Goal: Task Accomplishment & Management: Manage account settings

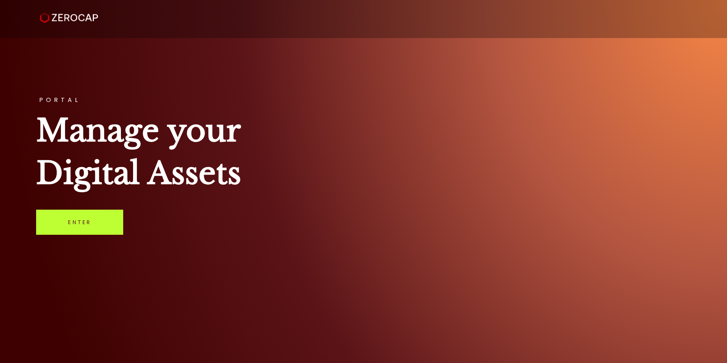
click at [84, 225] on link "Enter" at bounding box center [79, 221] width 87 height 25
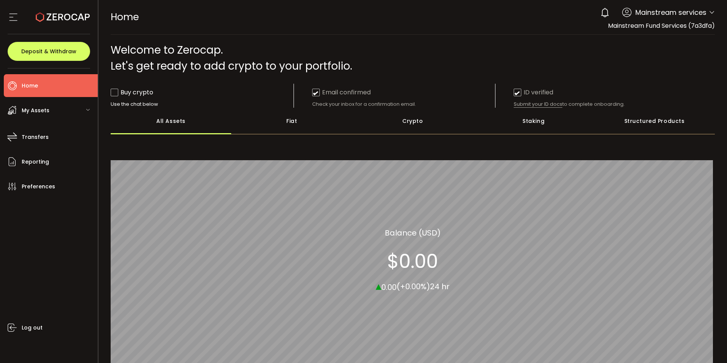
click at [86, 109] on icon at bounding box center [88, 110] width 5 height 5
click at [42, 163] on span "Reporting" at bounding box center [35, 161] width 27 height 11
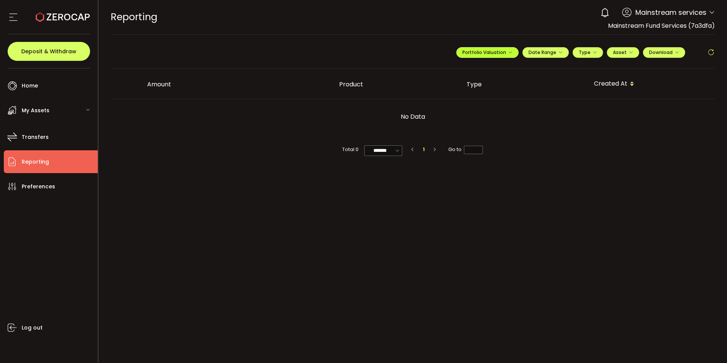
click at [490, 54] on span "Portfolio Valuation" at bounding box center [487, 52] width 50 height 6
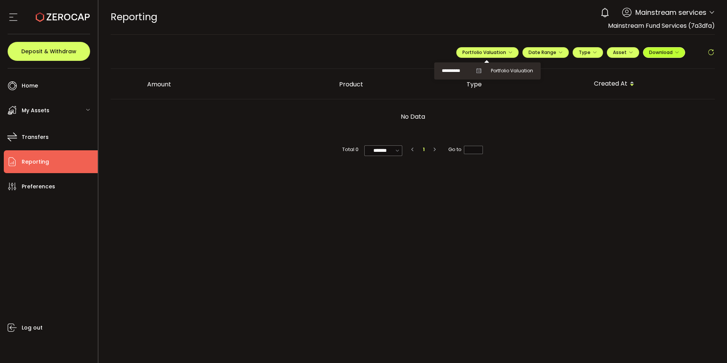
click at [675, 51] on icon "button" at bounding box center [676, 52] width 5 height 5
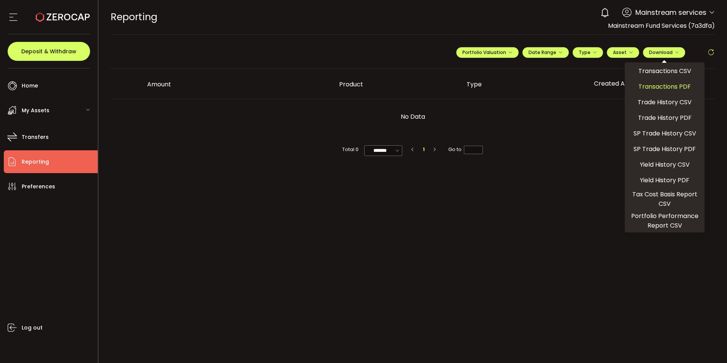
click at [657, 89] on span "Transactions PDF" at bounding box center [664, 87] width 52 height 10
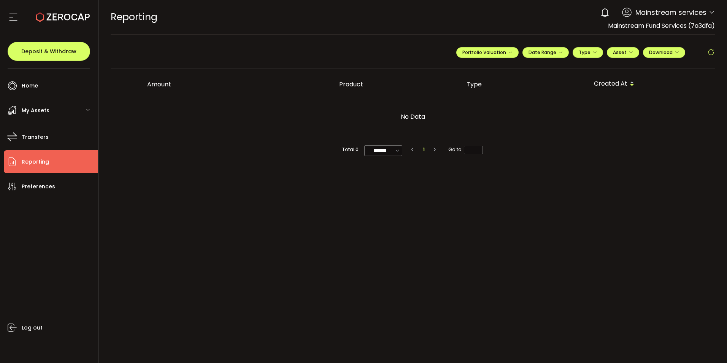
click at [218, 207] on main "**********" at bounding box center [412, 199] width 629 height 328
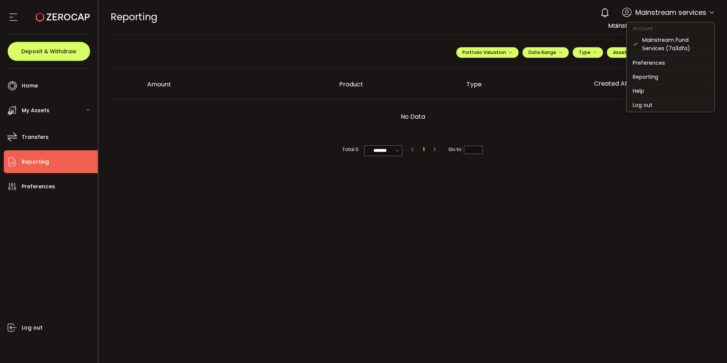
click at [711, 12] on icon at bounding box center [712, 13] width 6 height 6
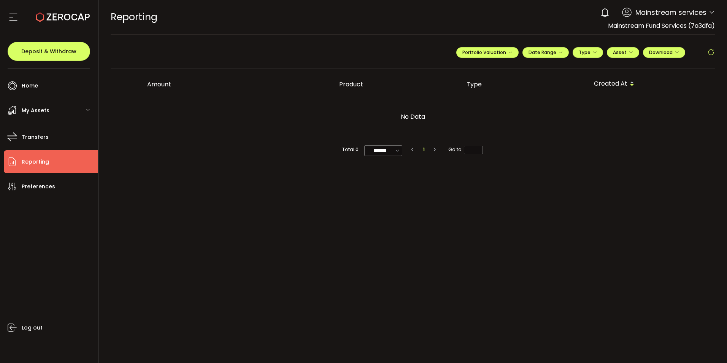
click at [711, 51] on icon at bounding box center [711, 53] width 8 height 8
click at [30, 82] on span "Home" at bounding box center [30, 85] width 16 height 11
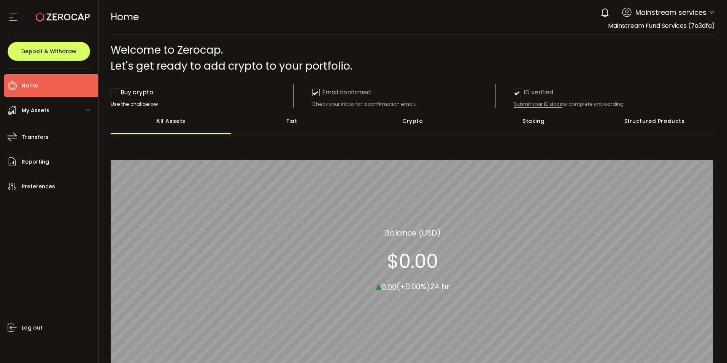
click at [10, 17] on icon at bounding box center [13, 16] width 11 height 11
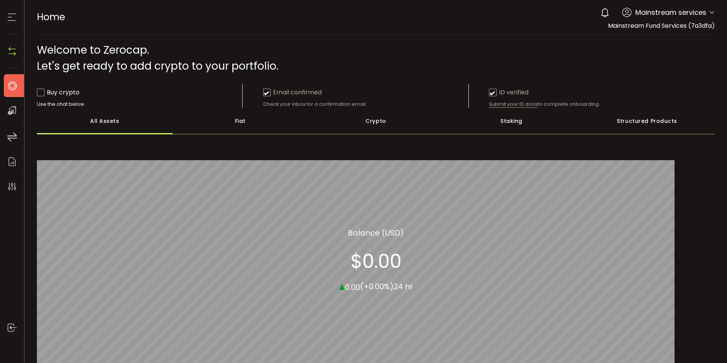
click at [10, 17] on icon at bounding box center [11, 16] width 11 height 11
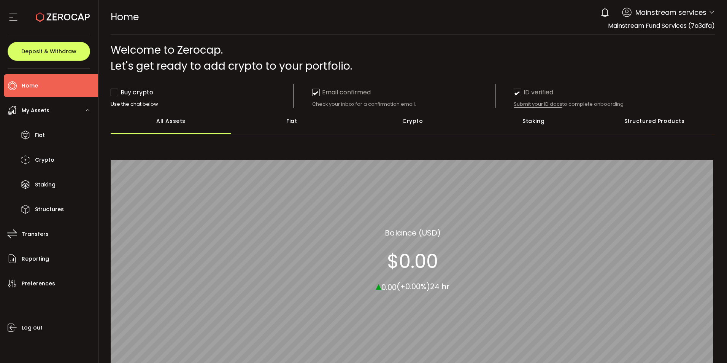
click at [36, 111] on span "My Assets" at bounding box center [36, 110] width 28 height 11
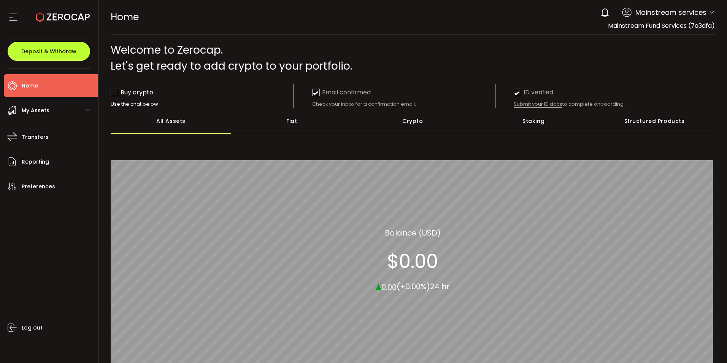
click at [56, 53] on span "Deposit & Withdraw" at bounding box center [48, 51] width 55 height 5
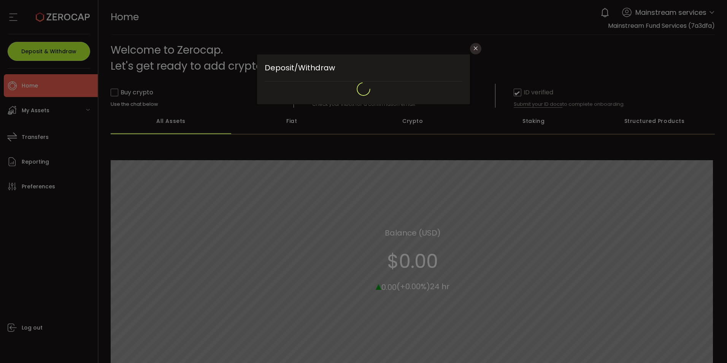
type input "**********"
type input "*******"
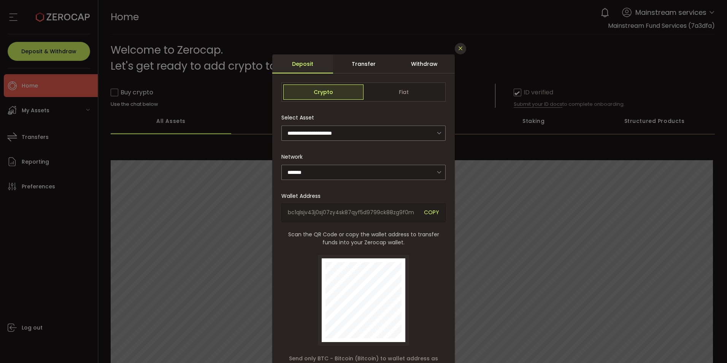
click at [459, 49] on icon "Close" at bounding box center [460, 48] width 6 height 6
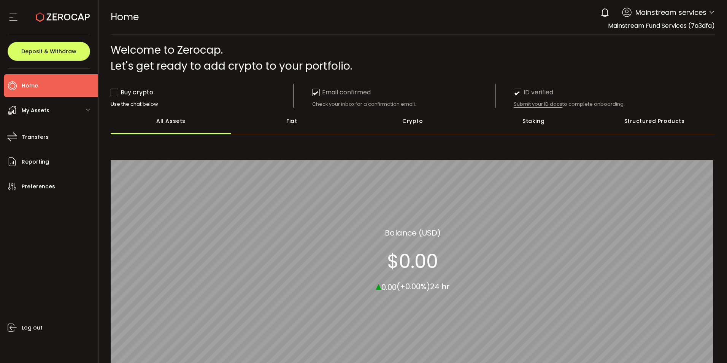
click at [647, 118] on div "Structured Products" at bounding box center [654, 121] width 121 height 27
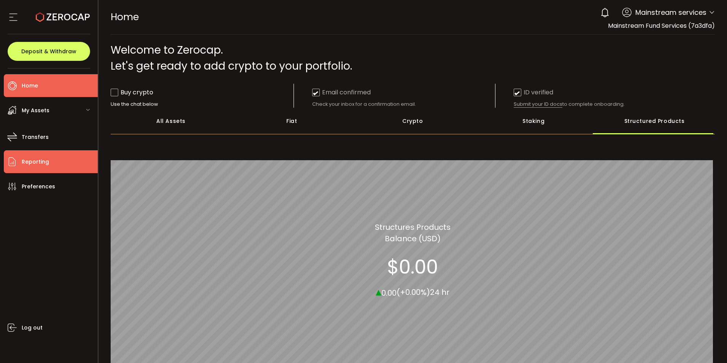
click at [30, 159] on span "Reporting" at bounding box center [35, 161] width 27 height 11
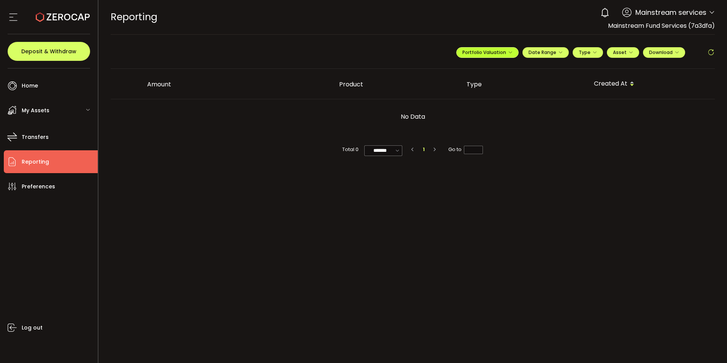
click at [509, 53] on icon "button" at bounding box center [510, 52] width 5 height 5
click at [477, 70] on icon at bounding box center [478, 70] width 5 height 5
click at [462, 71] on input "**********" at bounding box center [457, 71] width 30 height 10
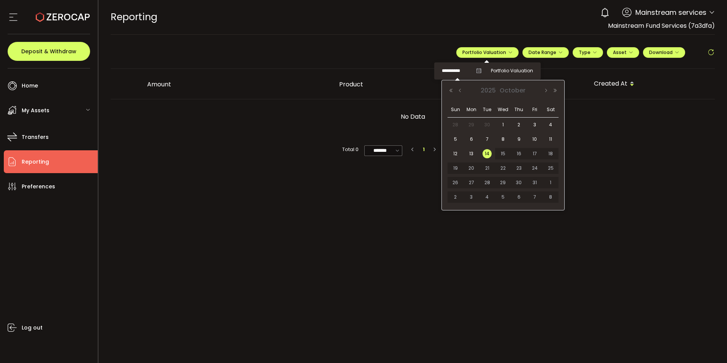
click at [488, 124] on span "30" at bounding box center [486, 124] width 9 height 9
type input "**********"
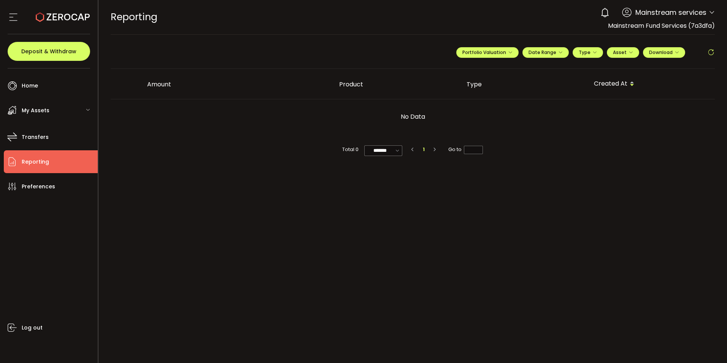
click at [681, 127] on div "No Data" at bounding box center [413, 116] width 604 height 35
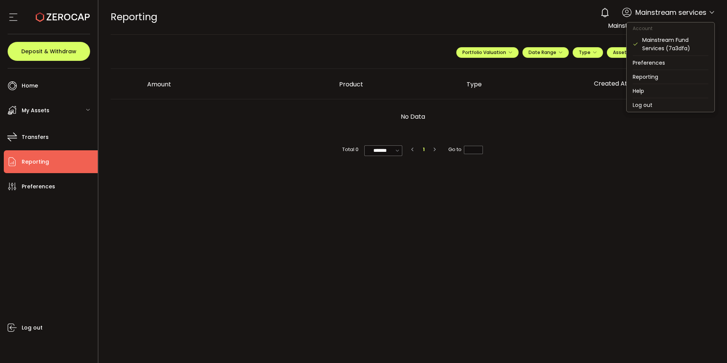
click at [712, 12] on icon at bounding box center [712, 13] width 6 height 6
click at [642, 103] on li "Log out" at bounding box center [670, 105] width 88 height 14
